Goal: Task Accomplishment & Management: Manage account settings

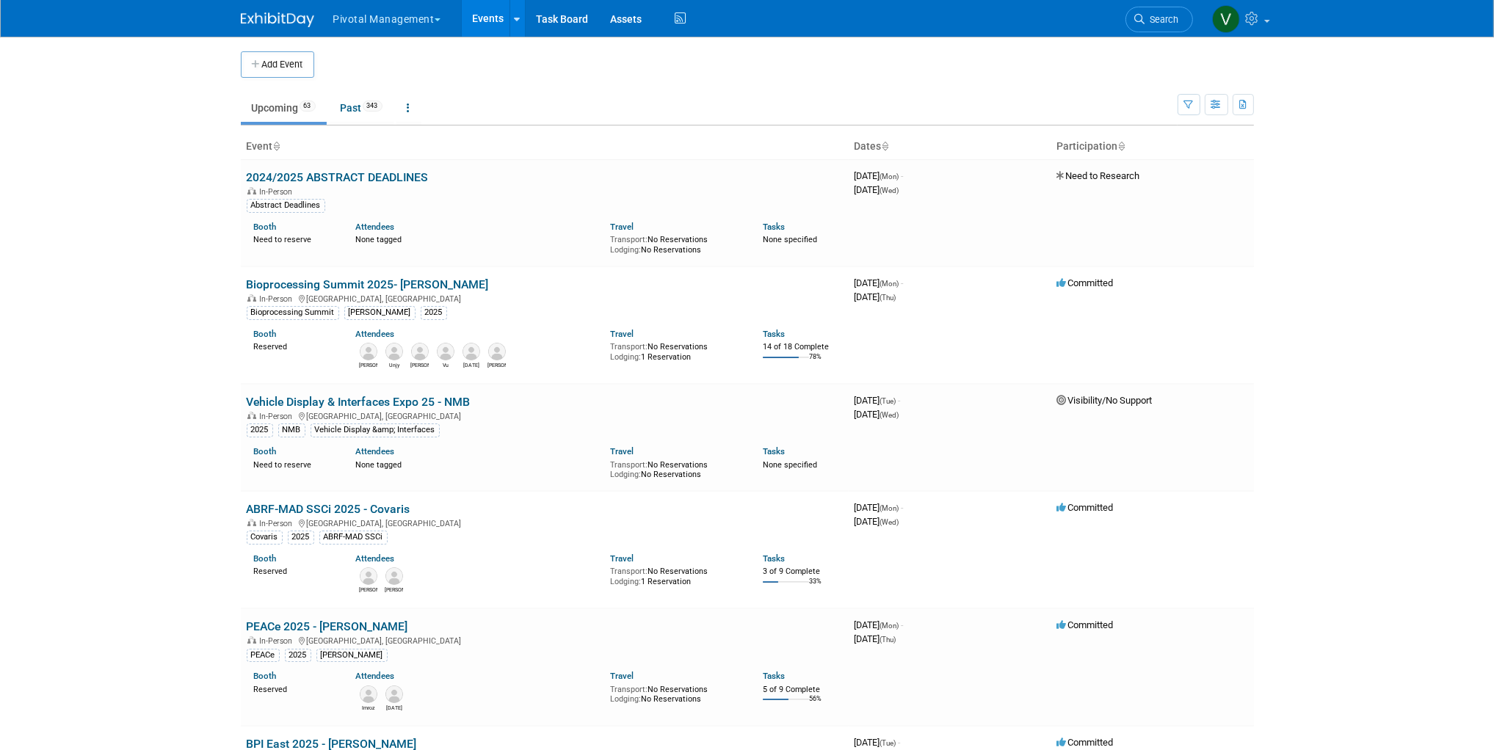
click at [494, 17] on link "Events" at bounding box center [489, 18] width 54 height 37
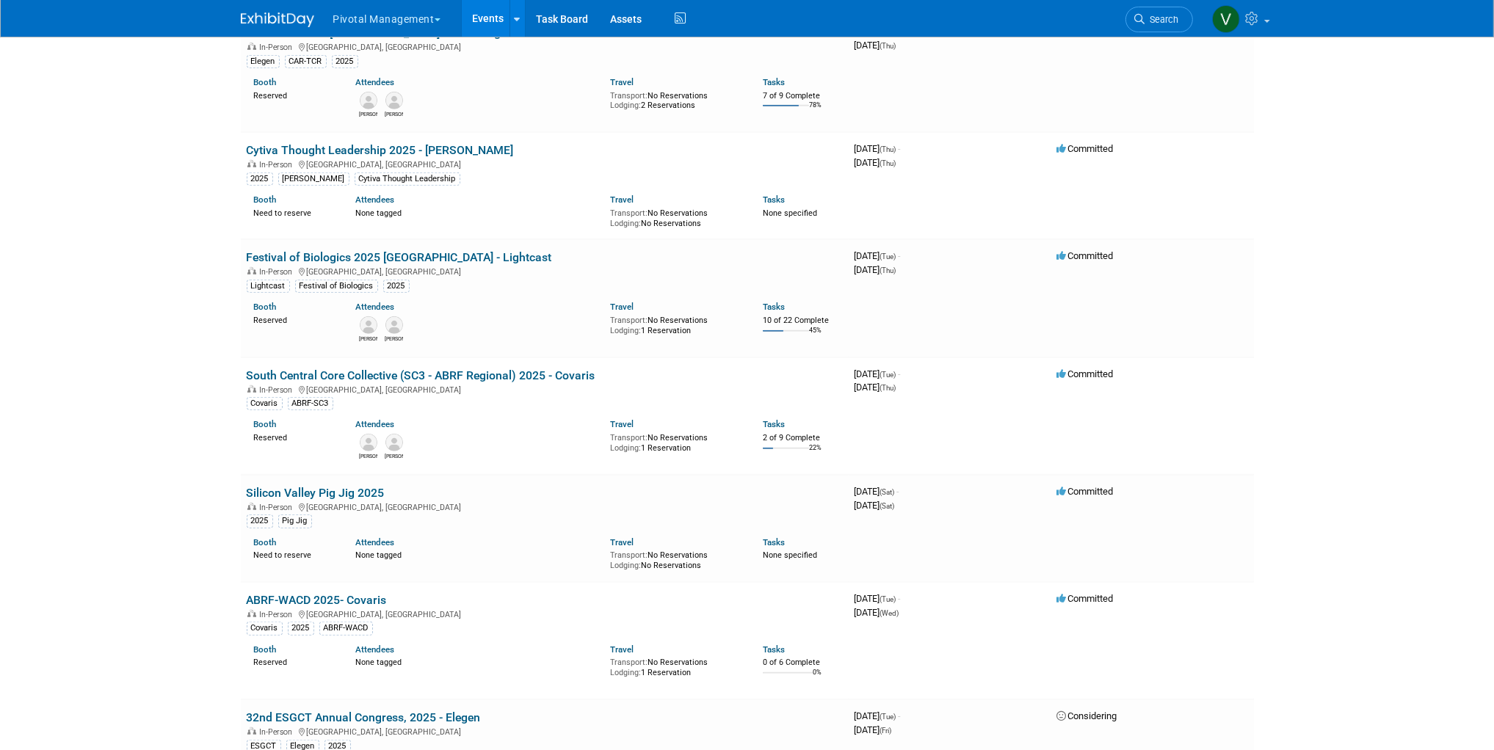
scroll to position [1029, 0]
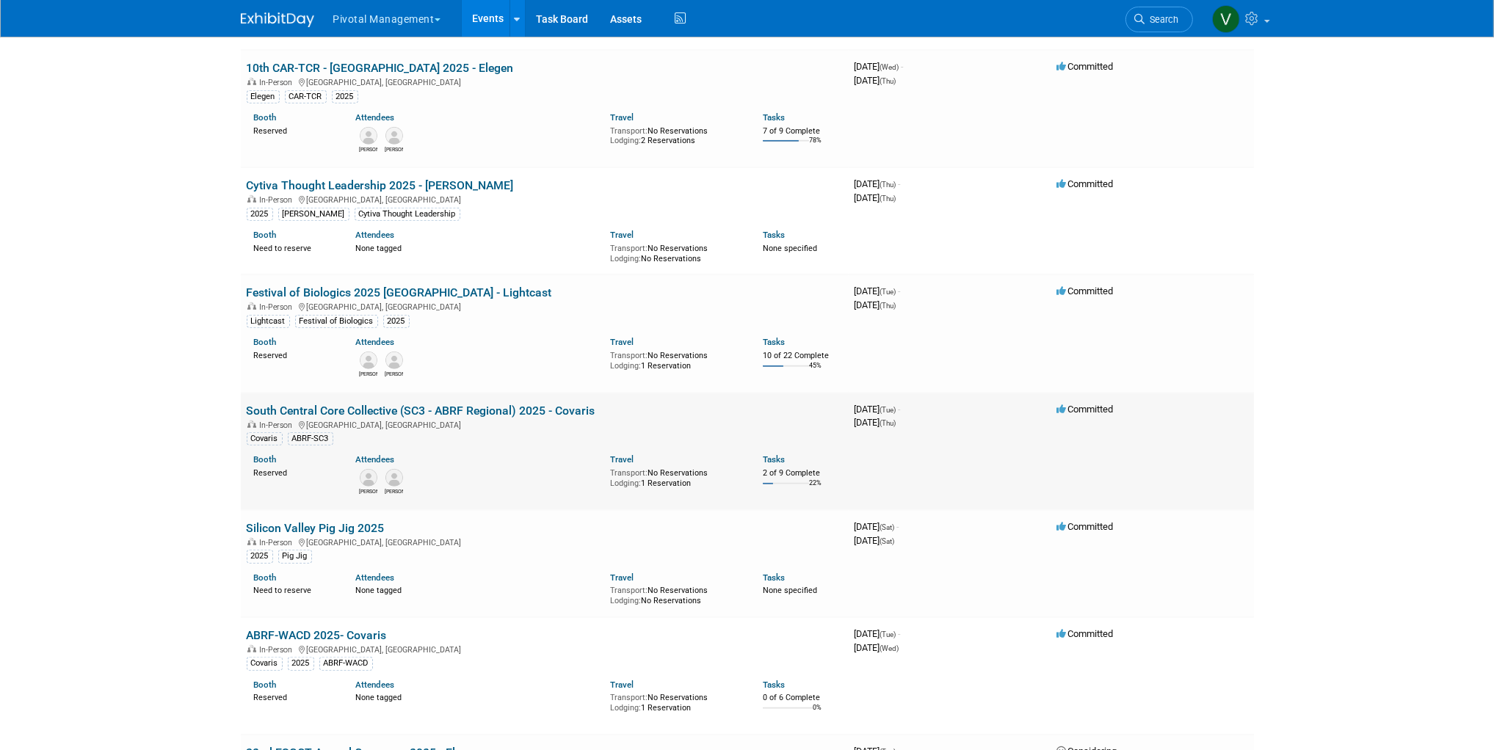
click at [361, 408] on link "South Central Core Collective (SC3 - ABRF Regional) 2025 - Covaris" at bounding box center [421, 411] width 349 height 14
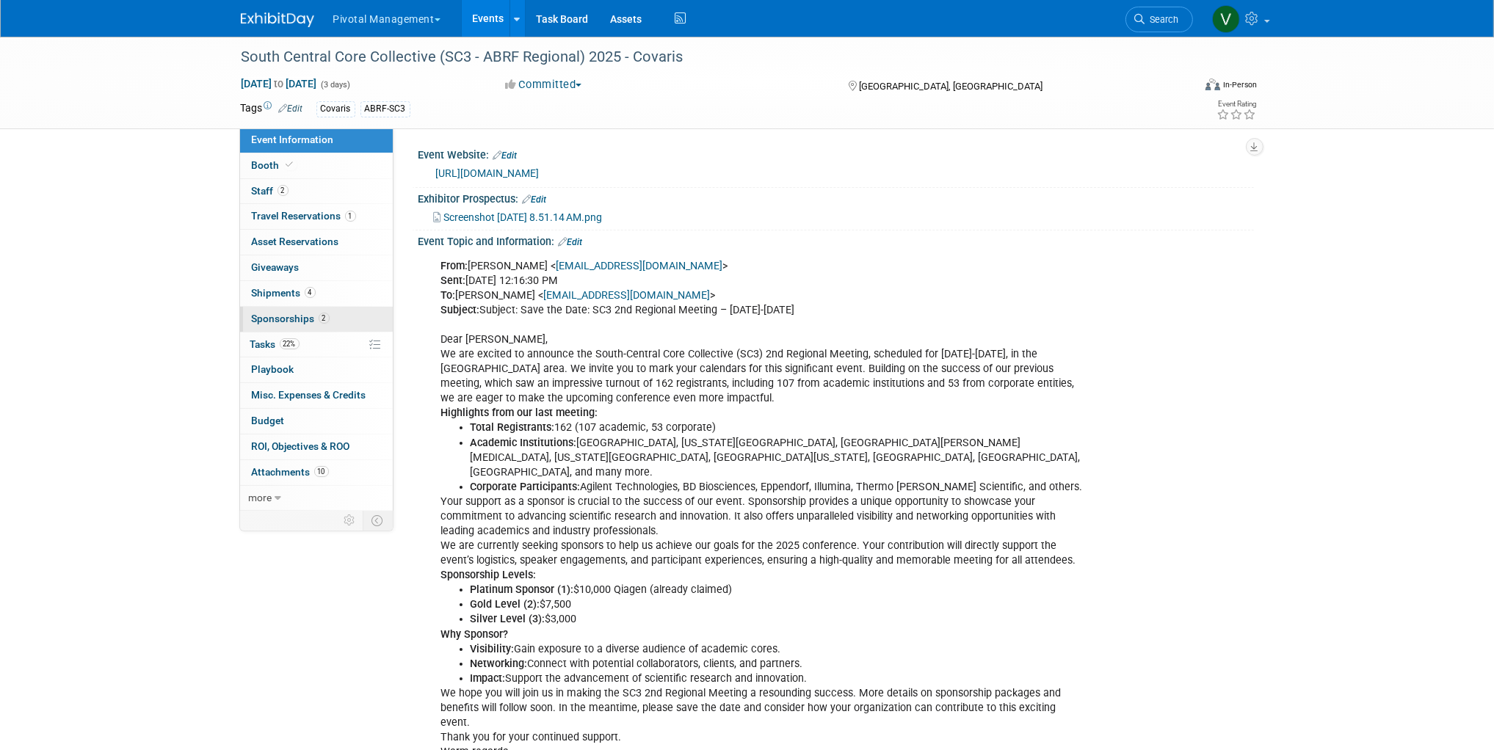
click at [292, 315] on span "Sponsorships 2" at bounding box center [291, 319] width 78 height 12
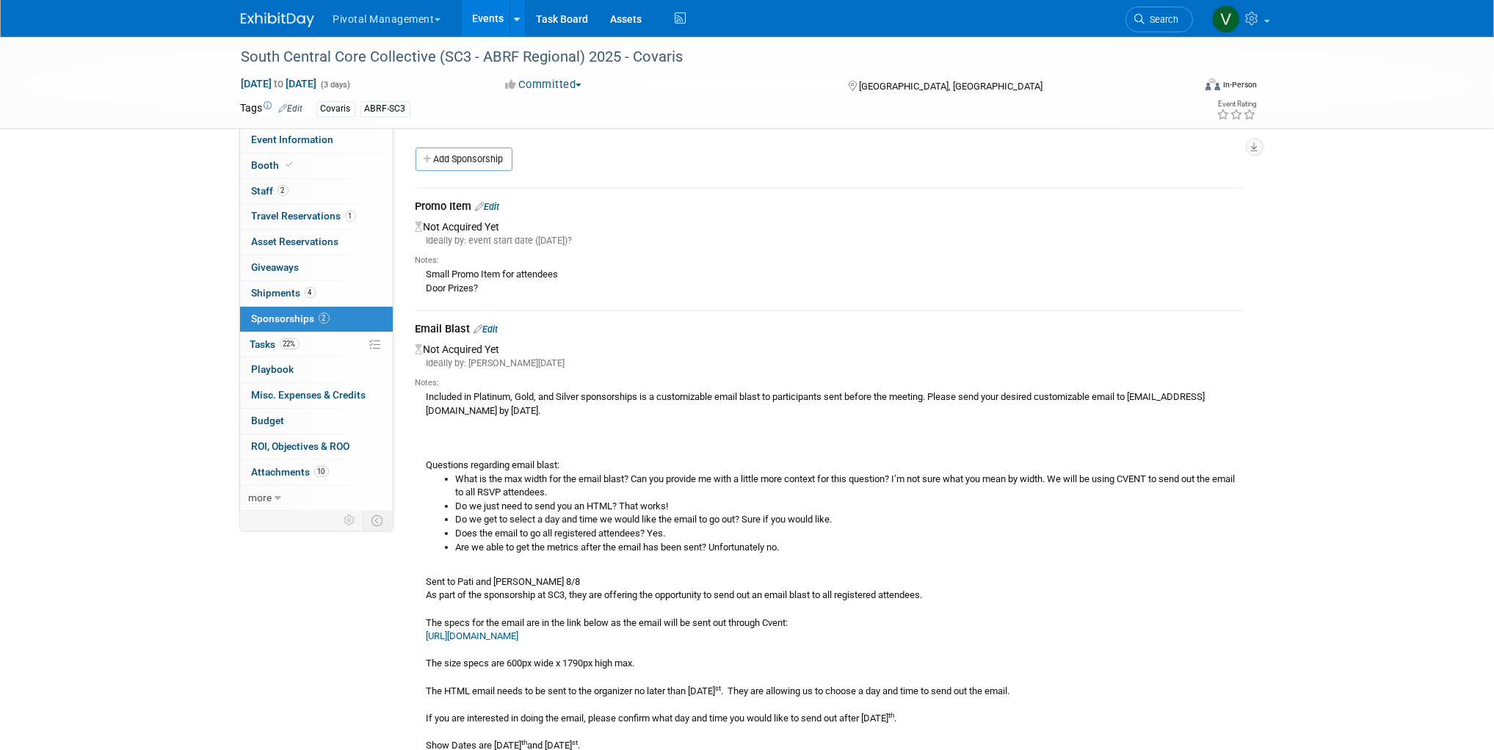
click at [493, 327] on link "Edit" at bounding box center [486, 329] width 24 height 11
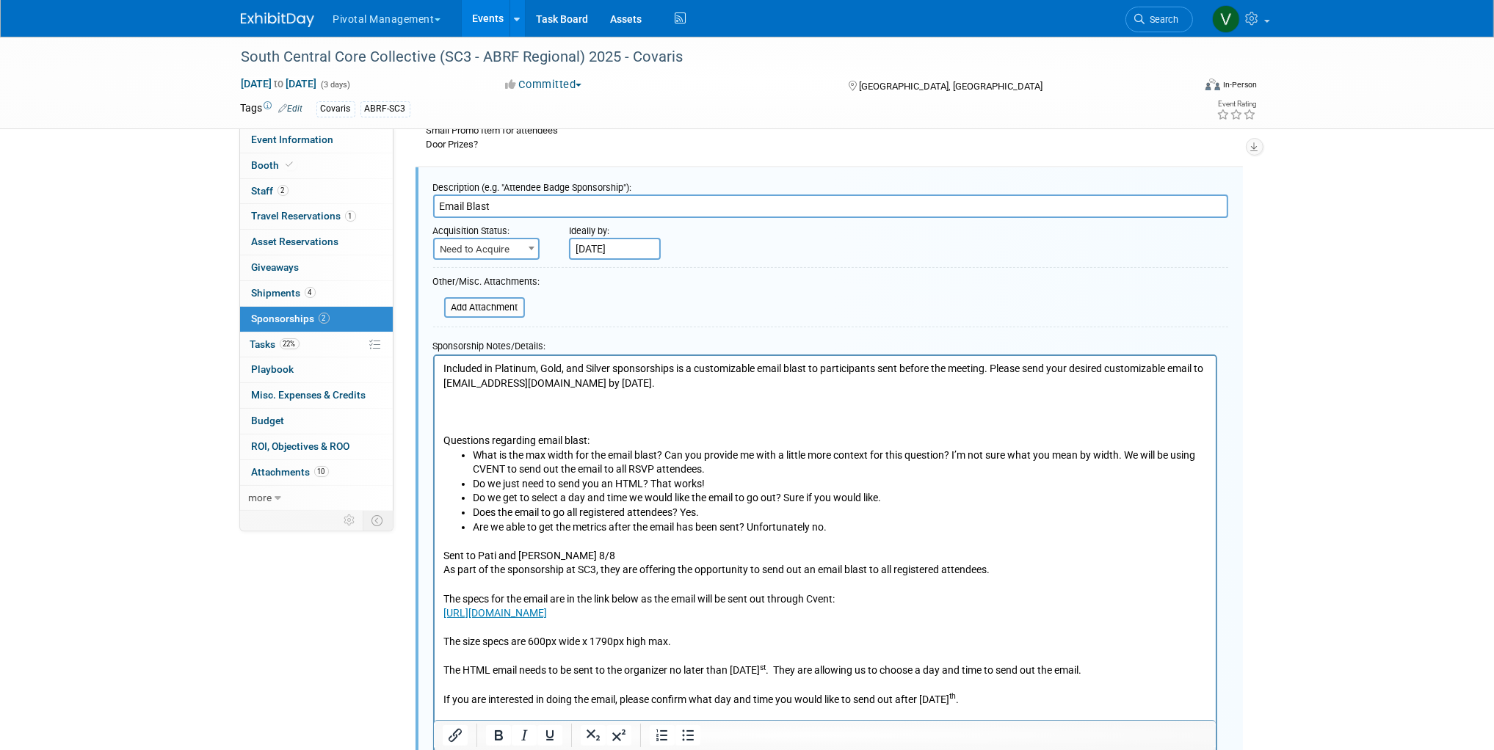
click at [501, 250] on span "Need to Acquire" at bounding box center [487, 249] width 104 height 21
drag, startPoint x: 673, startPoint y: 242, endPoint x: 661, endPoint y: 243, distance: 12.5
click at [673, 242] on div "Ideally by: Sep 1, 2025" at bounding box center [864, 239] width 591 height 42
click at [443, 364] on p "Included in Platinum, Gold, and Silver sponsorships is a customizable email bla…" at bounding box center [825, 405] width 764 height 87
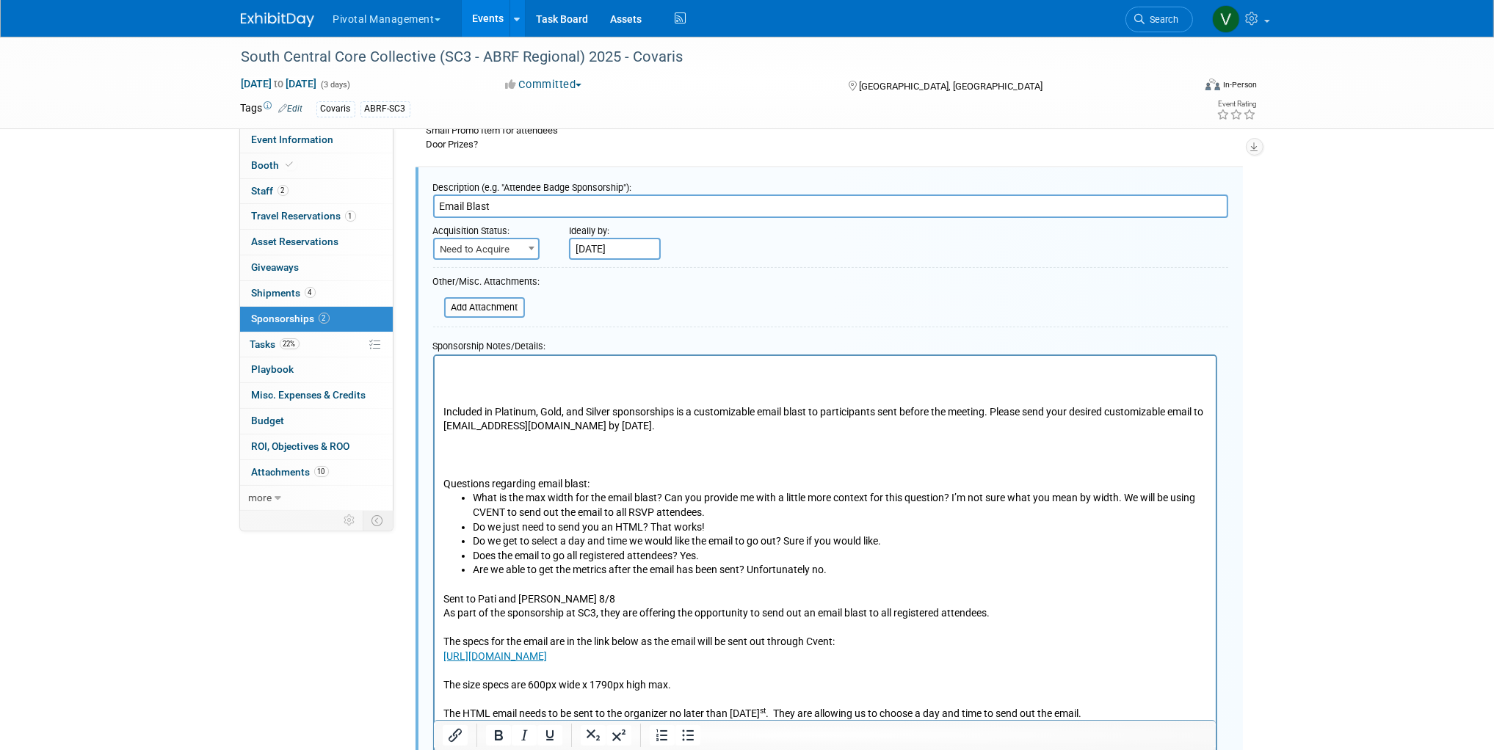
paste body "To enrich screen reader interactions, please activate Accessibility in Grammarl…"
click at [609, 246] on input "Sep 1, 2025" at bounding box center [615, 249] width 92 height 22
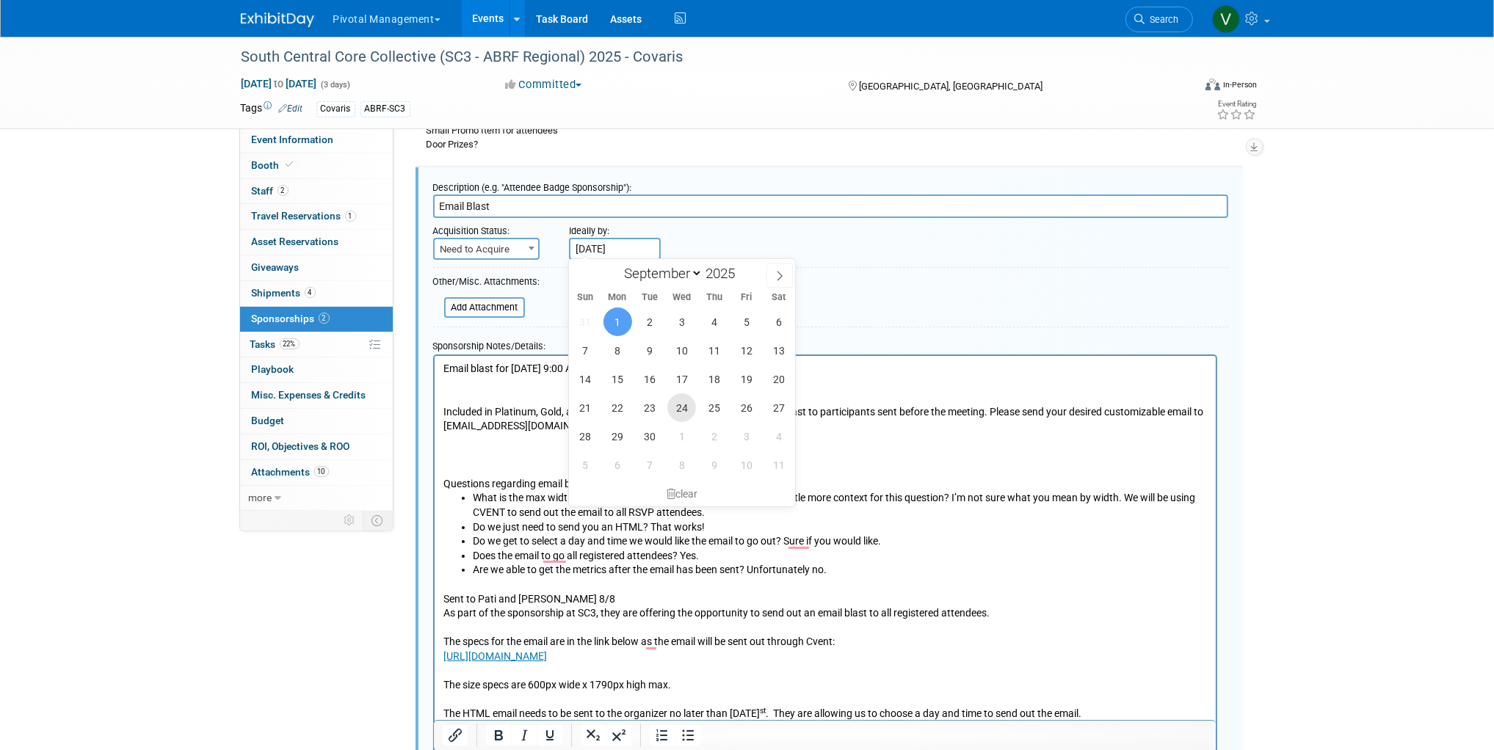
click at [678, 404] on span "24" at bounding box center [681, 407] width 29 height 29
type input "Sep 24, 2025"
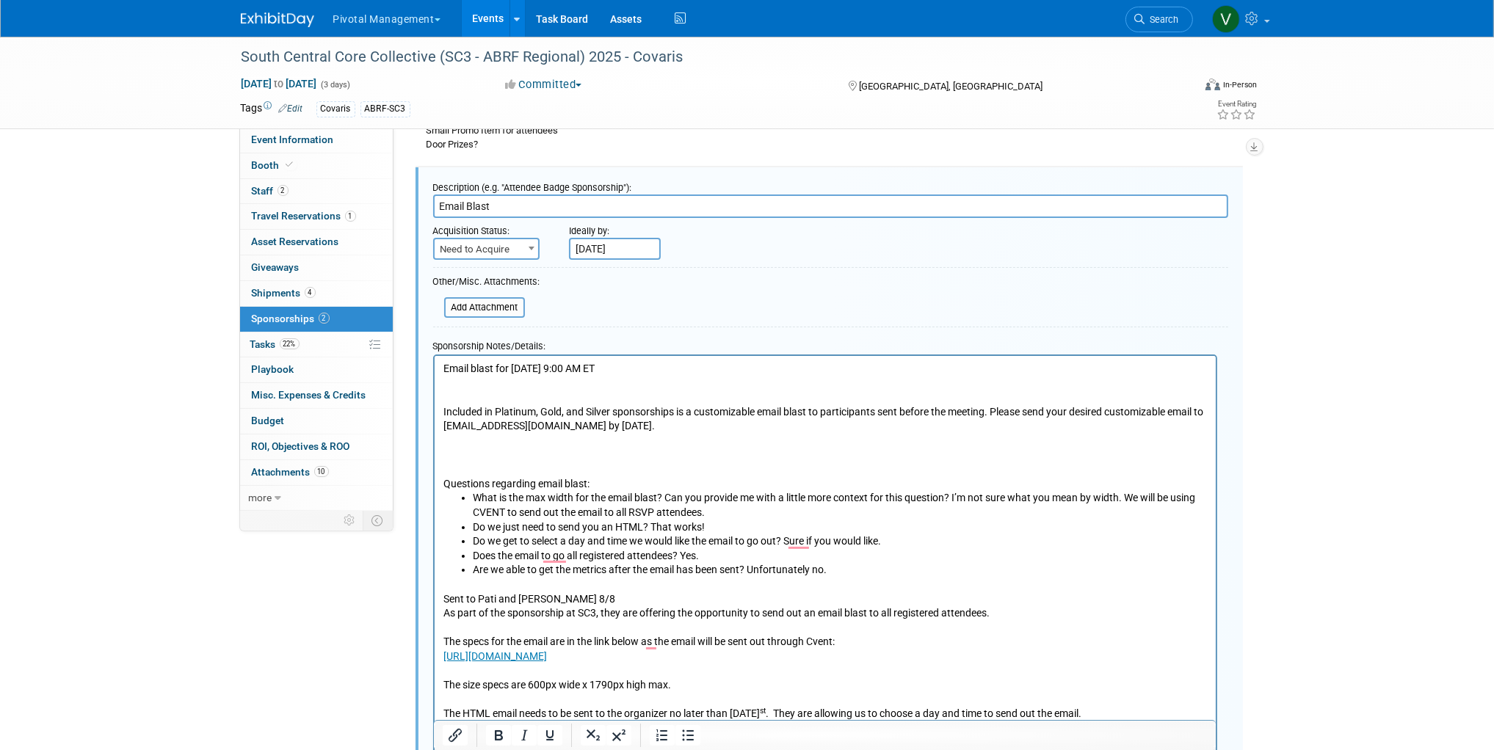
click at [565, 206] on input "Email Blast" at bounding box center [830, 206] width 795 height 23
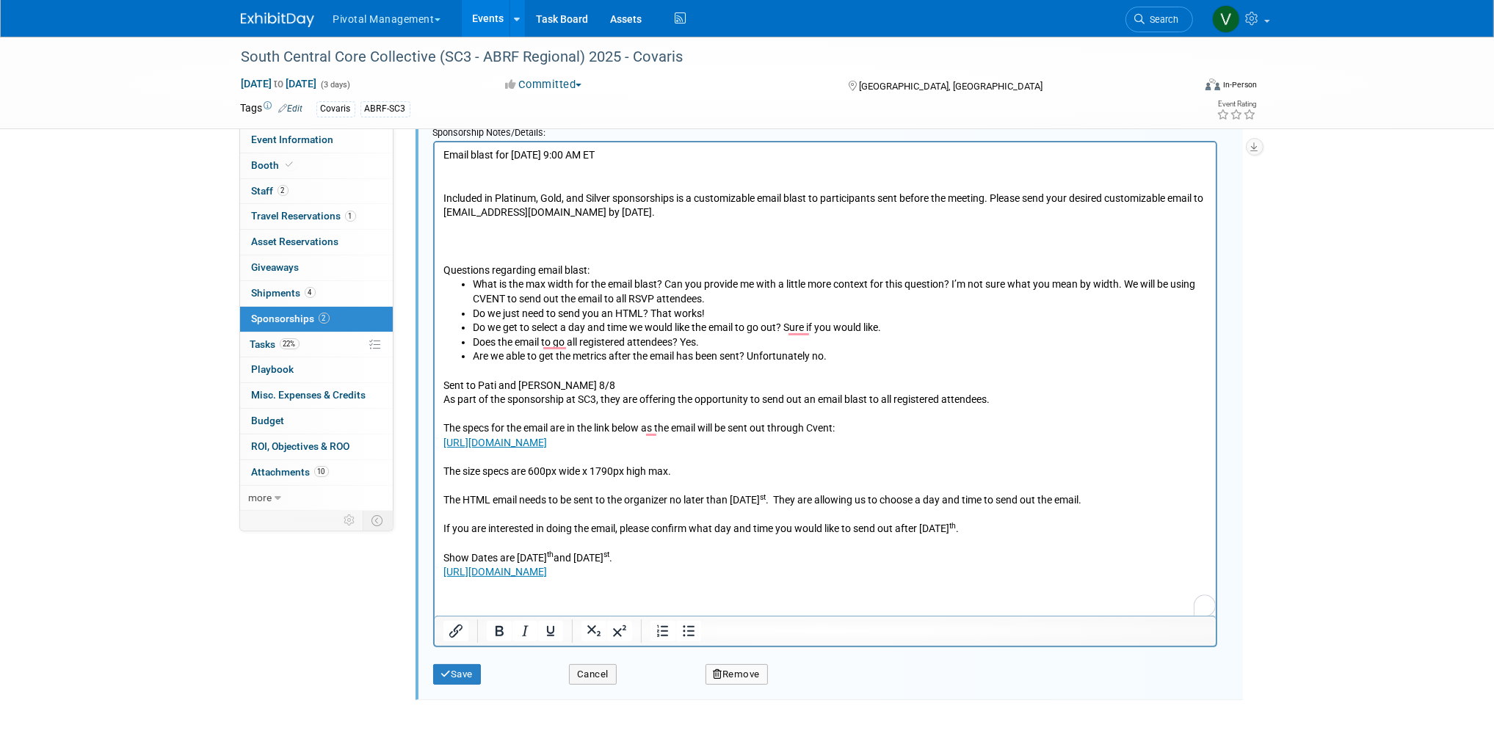
scroll to position [464, 0]
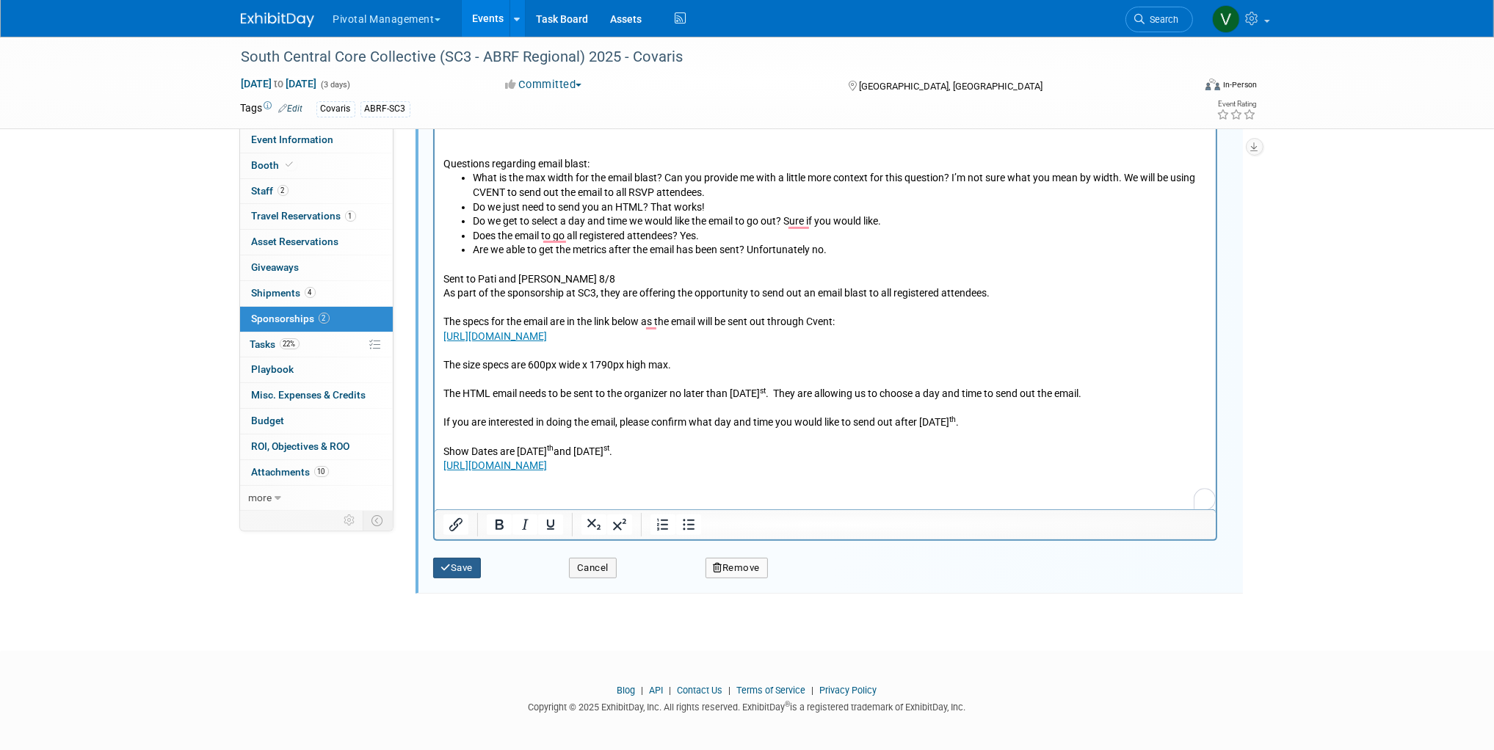
type input "Email Blast - Sept 24th at 9:00am EST"
click at [468, 567] on button "Save" at bounding box center [457, 568] width 48 height 21
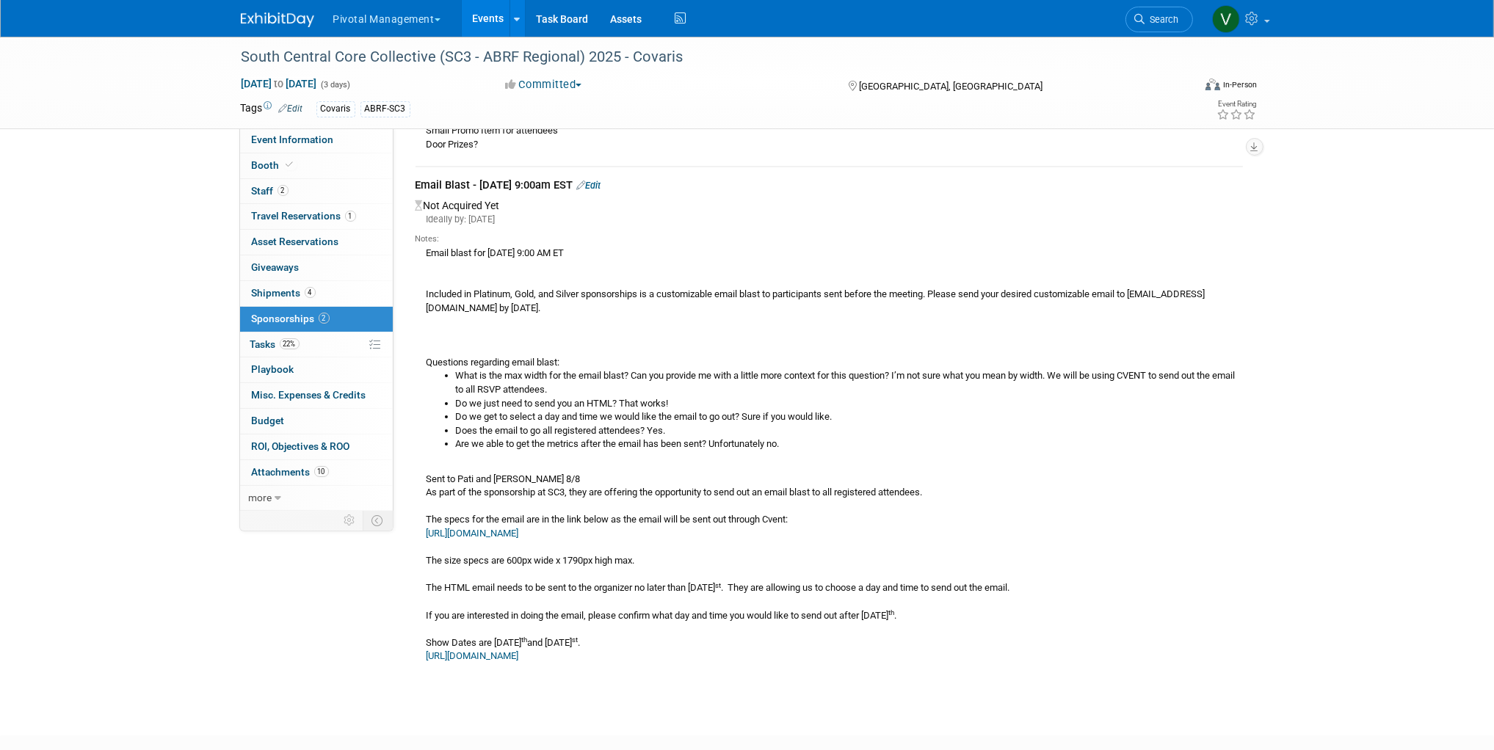
scroll to position [144, 0]
click at [294, 343] on span "22%" at bounding box center [290, 343] width 20 height 11
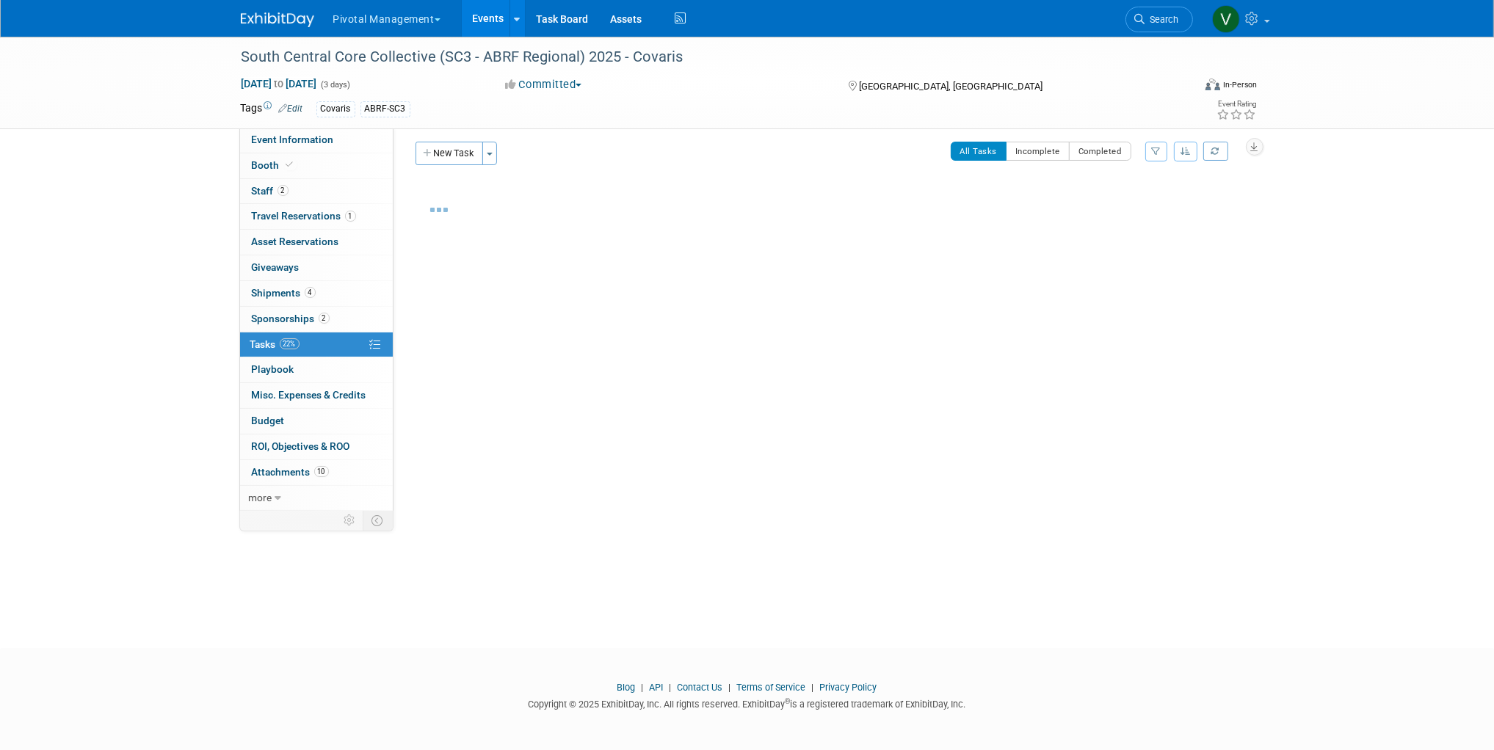
scroll to position [0, 0]
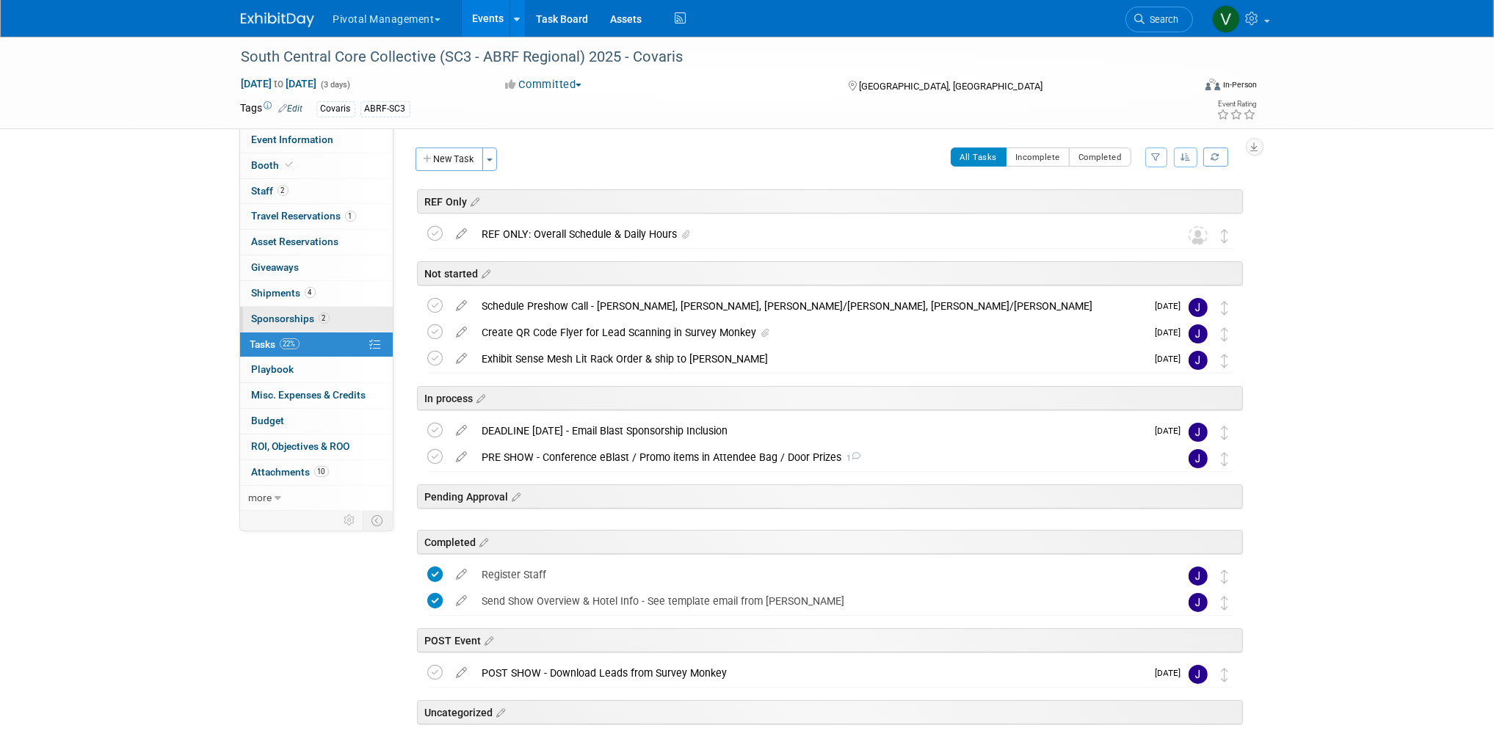
click at [342, 318] on link "2 Sponsorships 2" at bounding box center [316, 319] width 153 height 25
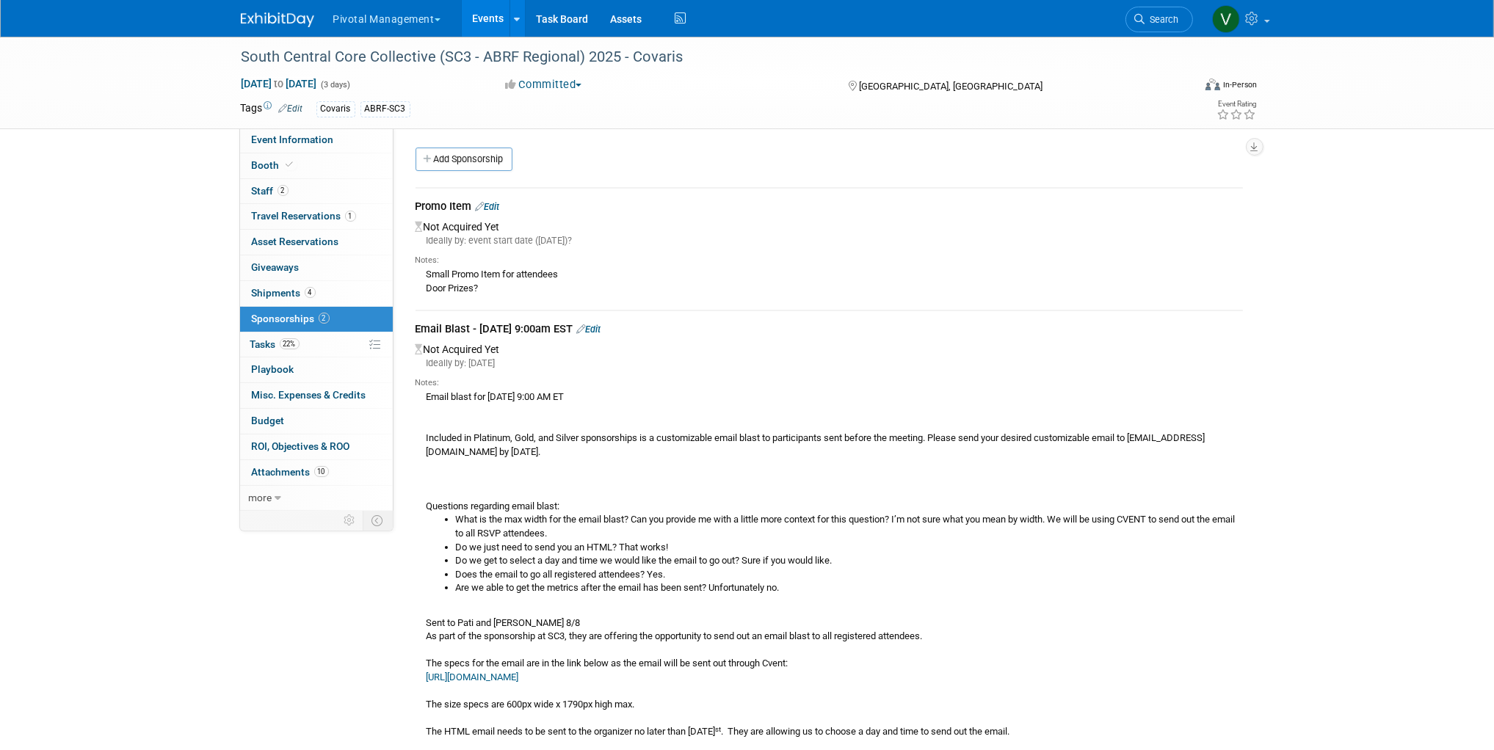
click at [601, 325] on link "Edit" at bounding box center [589, 329] width 24 height 11
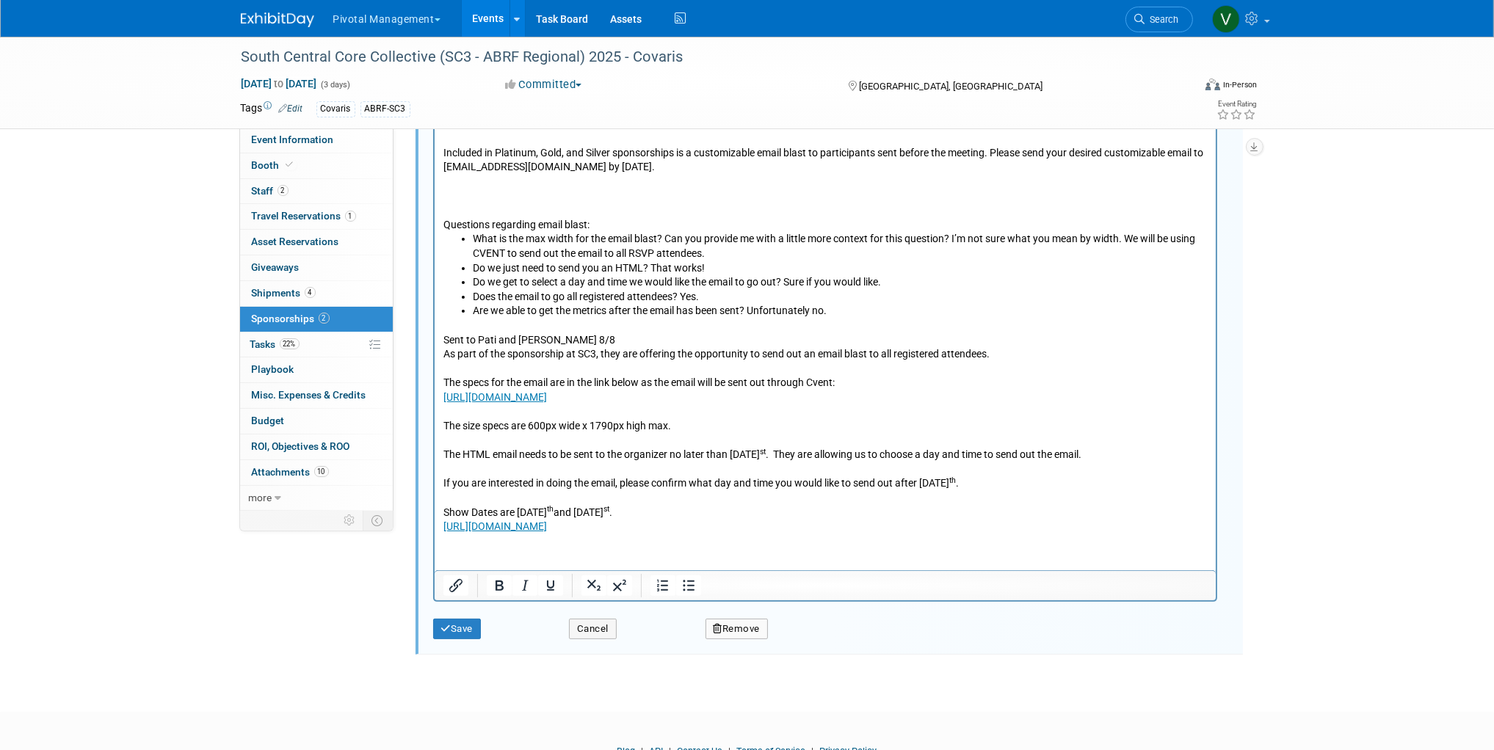
scroll to position [464, 0]
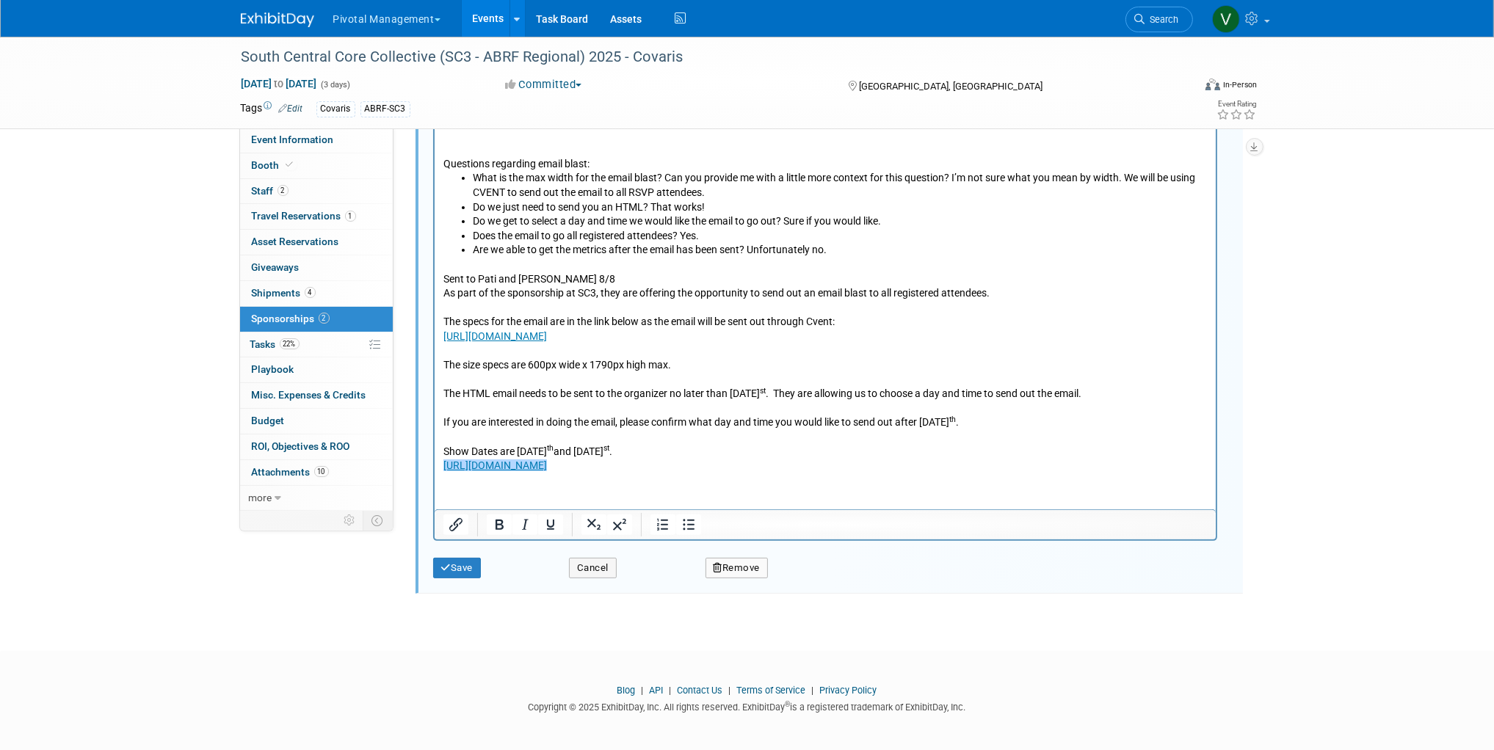
click at [603, 473] on html "Email blast for Wednesday, September 24th, at 9:00 AM ET Included in Platinum, …" at bounding box center [824, 254] width 781 height 437
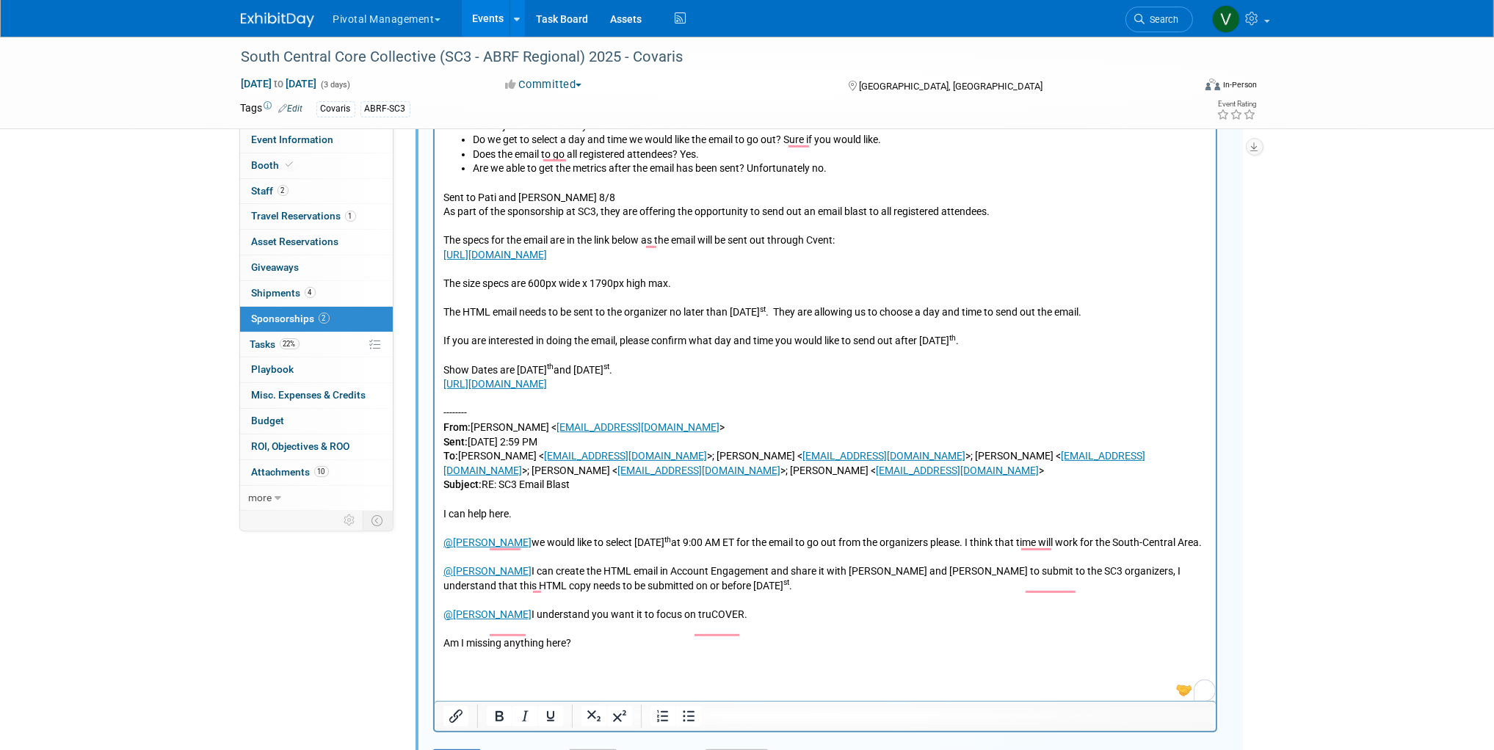
scroll to position [737, 0]
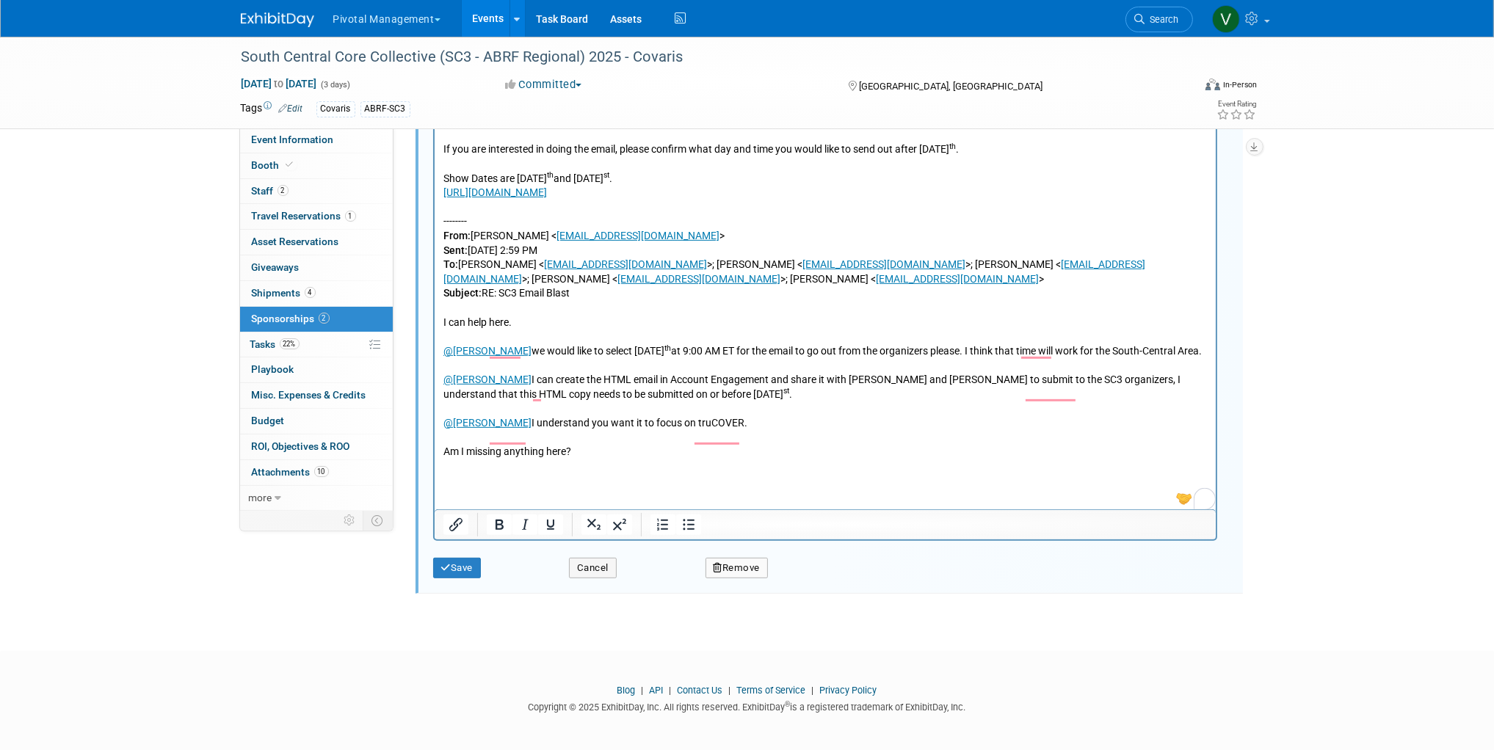
click at [442, 564] on icon "submit" at bounding box center [446, 568] width 10 height 10
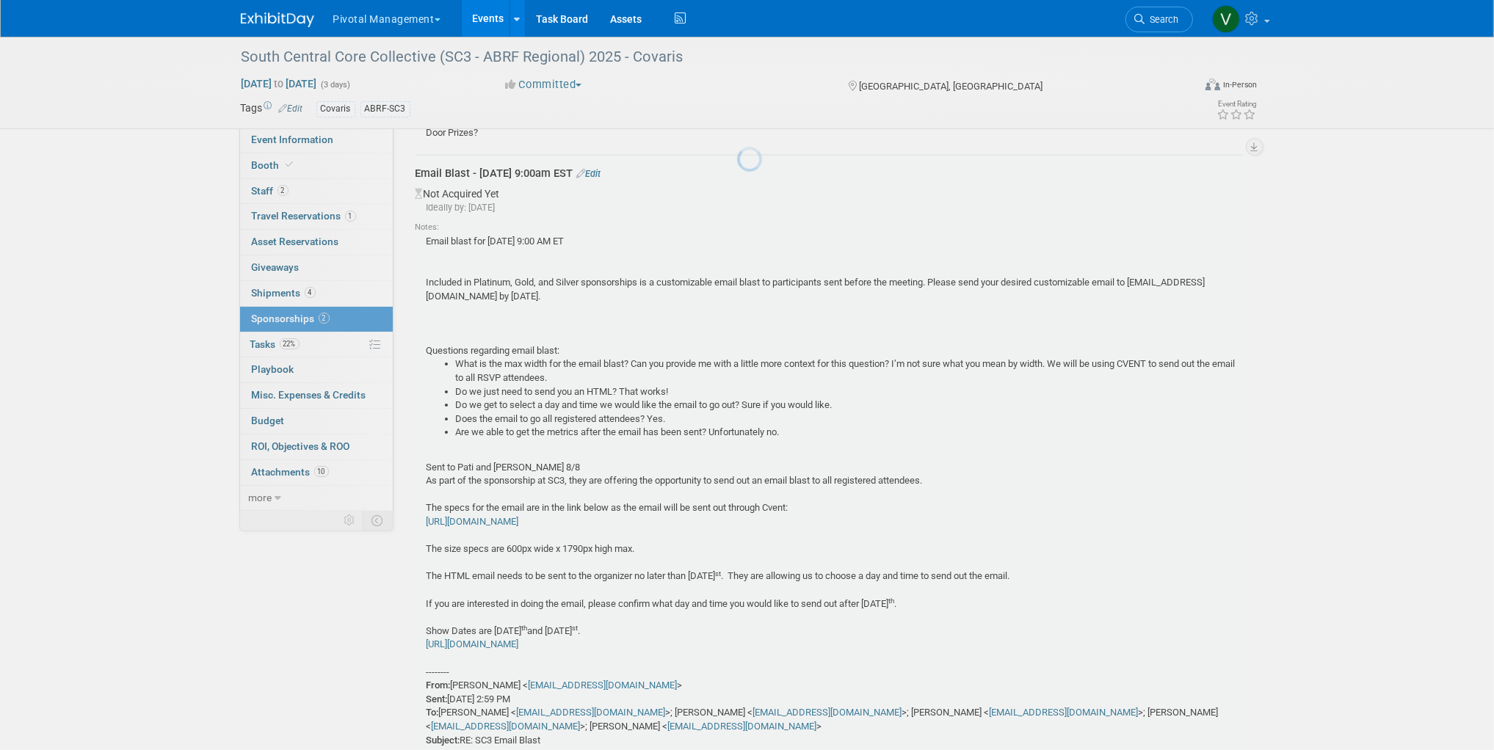
scroll to position [144, 0]
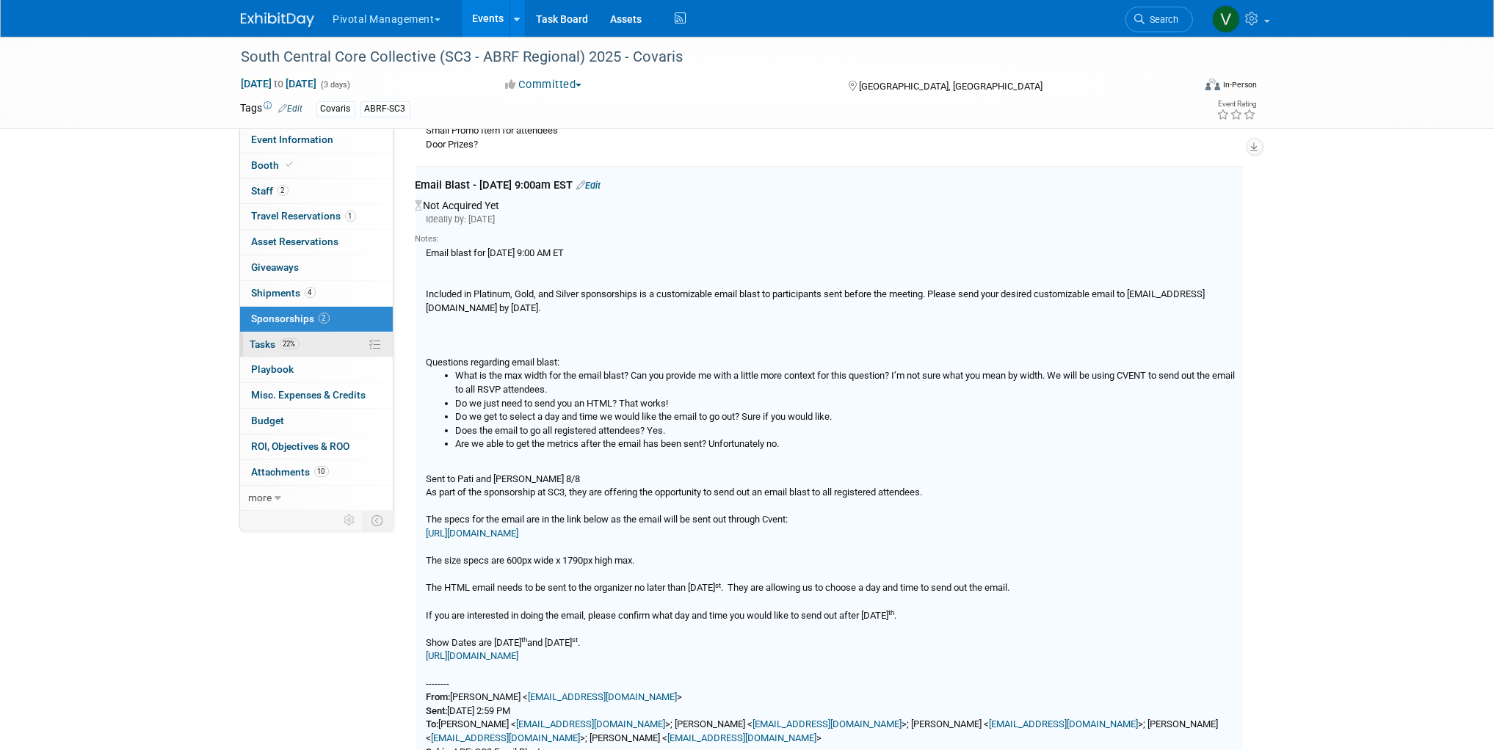
click at [268, 344] on span "Tasks 22%" at bounding box center [274, 344] width 49 height 12
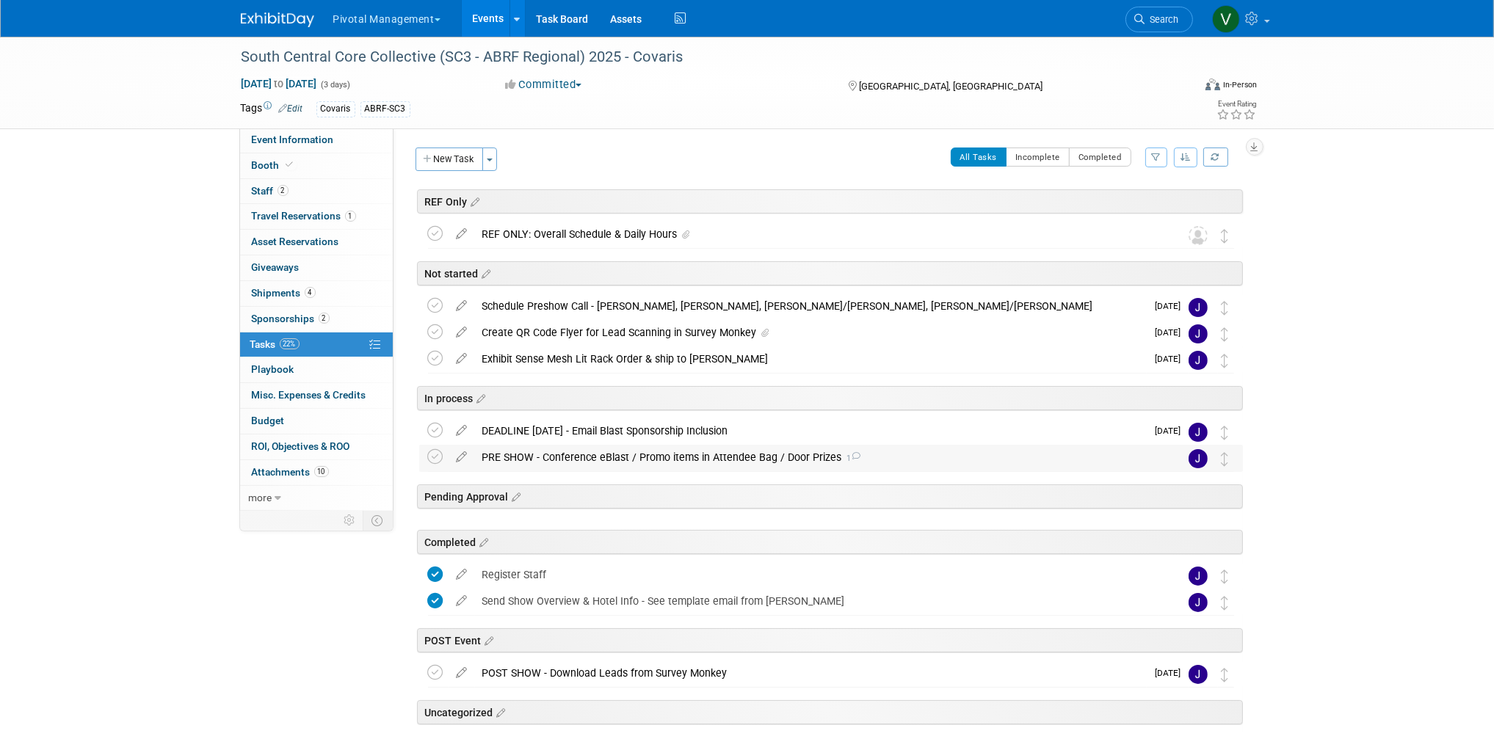
click at [734, 457] on div "PRE SHOW - Conference eBlast / Promo items in Attendee Bag / Door Prizes 1" at bounding box center [817, 457] width 684 height 25
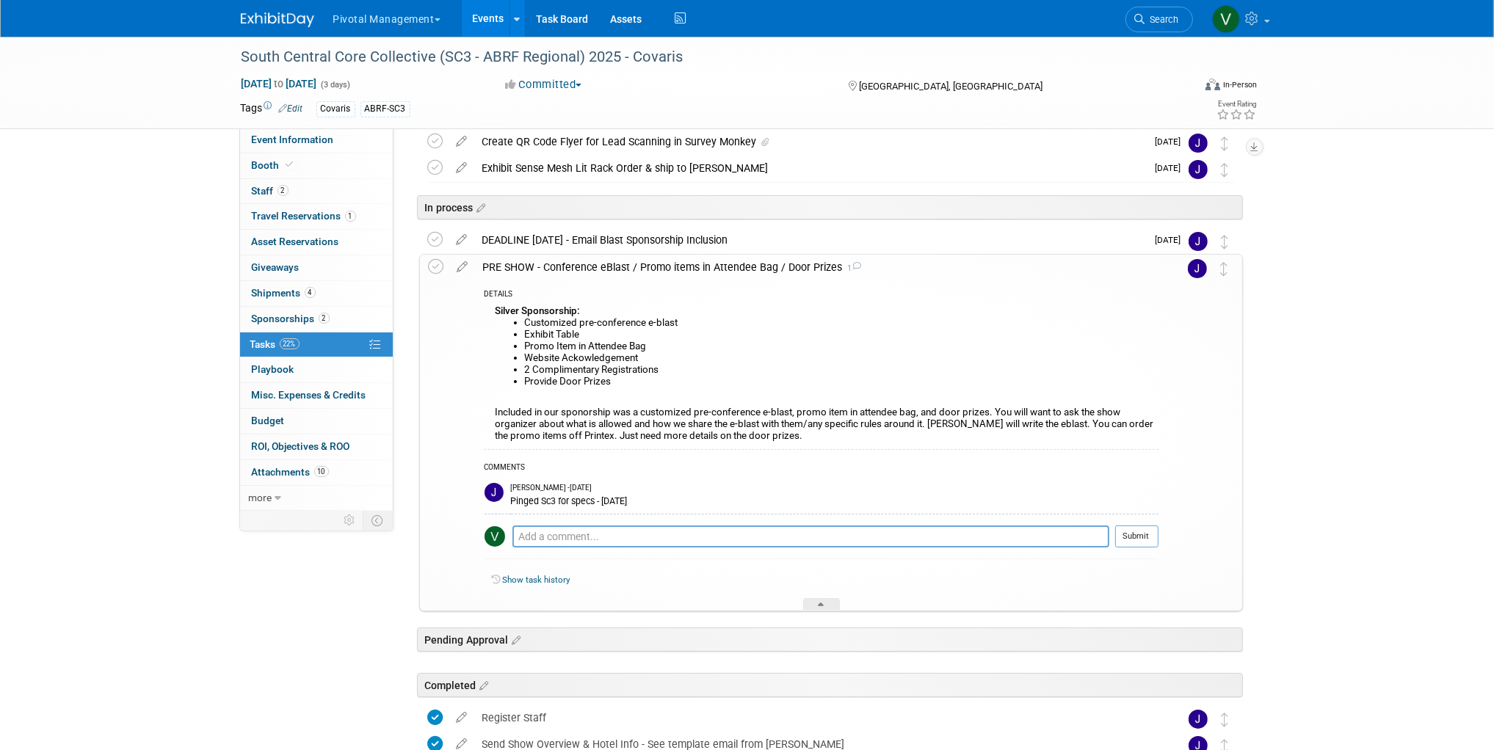
scroll to position [193, 0]
click at [693, 540] on textarea at bounding box center [810, 534] width 597 height 22
paste textarea "From: Laura Clark <lclark@covaris.com> Sent: Tuesday, August 12, 2025 2:59 PM T…"
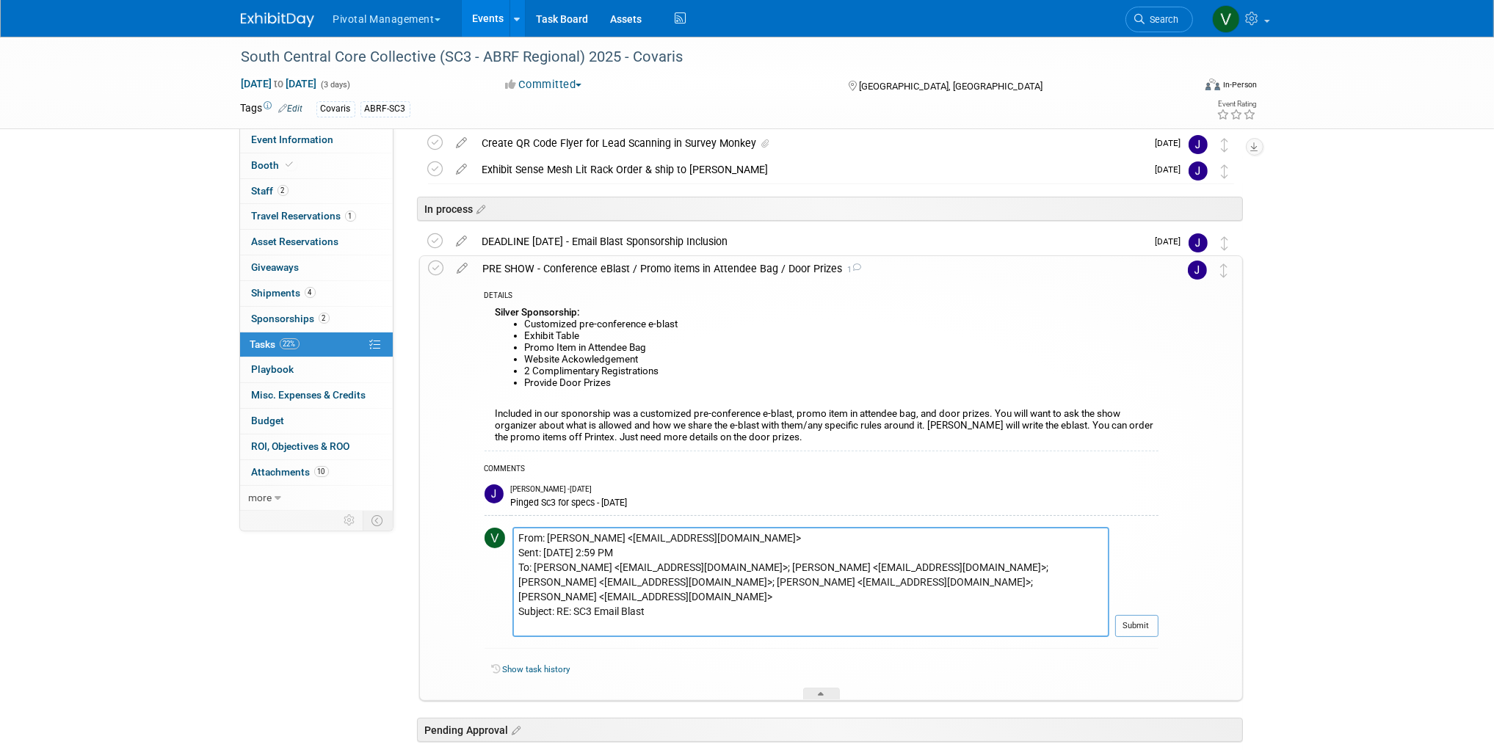
scroll to position [181, 0]
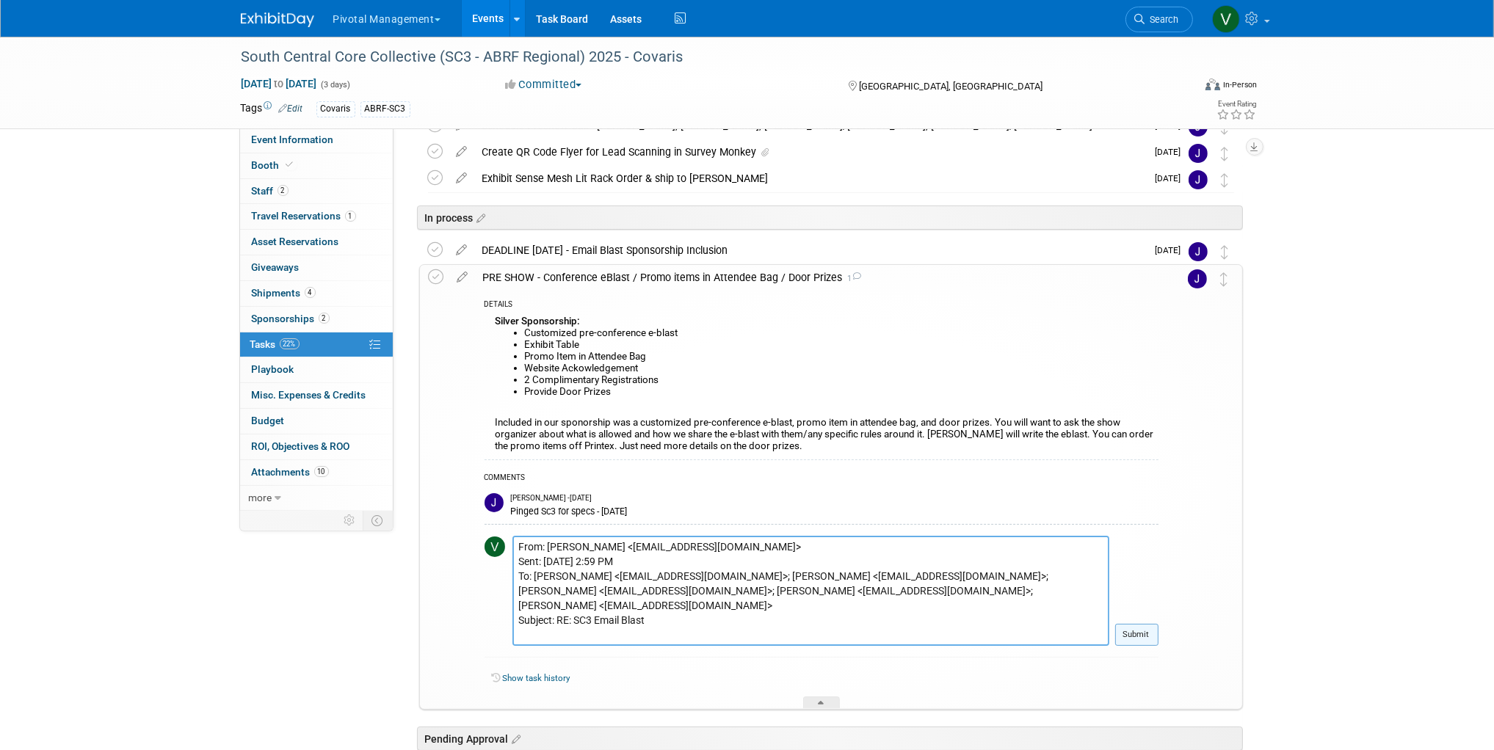
type textarea "From: Laura Clark <lclark@covaris.com> Sent: Tuesday, August 12, 2025 2:59 PM T…"
drag, startPoint x: 1138, startPoint y: 640, endPoint x: 1130, endPoint y: 634, distance: 9.4
click at [1137, 640] on button "Submit" at bounding box center [1136, 635] width 43 height 22
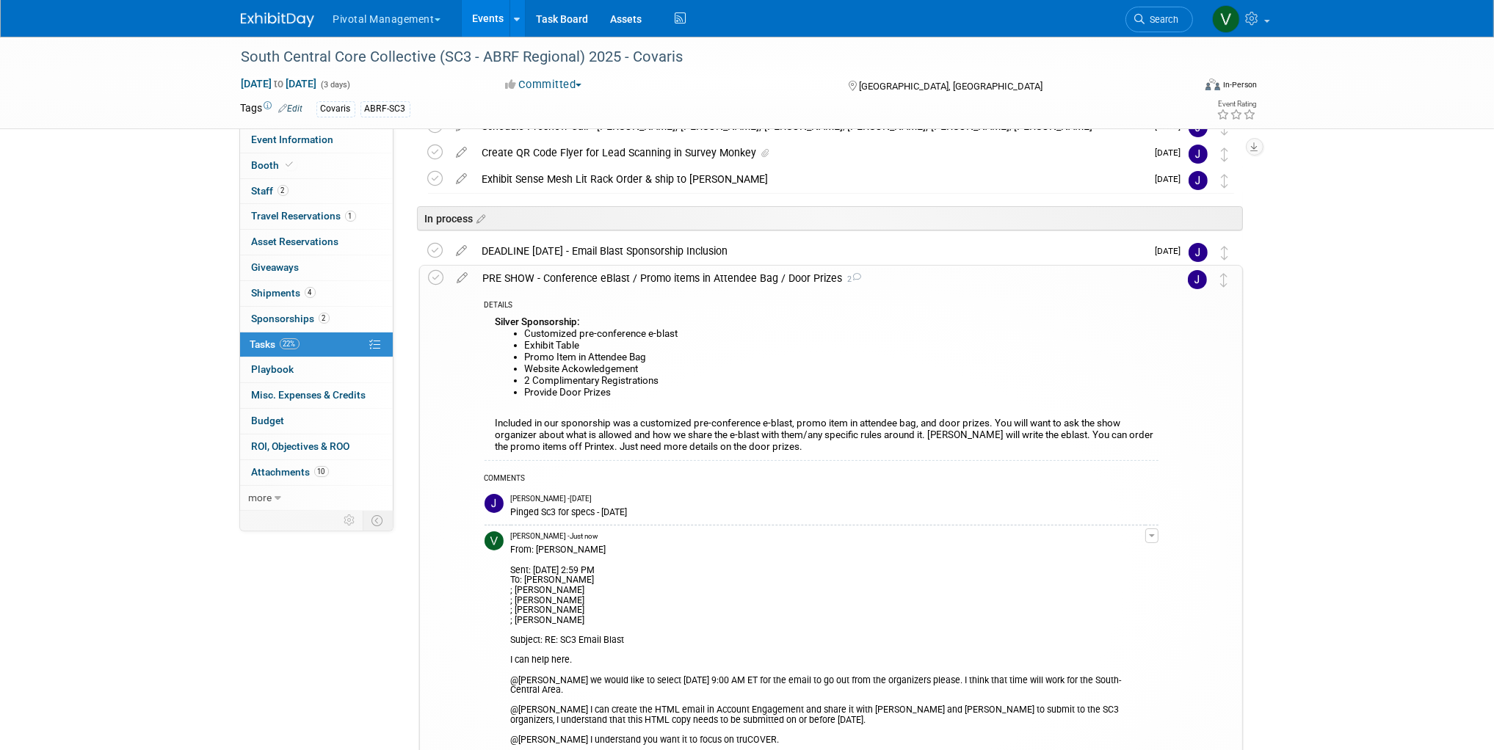
scroll to position [182, 0]
